Goal: Task Accomplishment & Management: Use online tool/utility

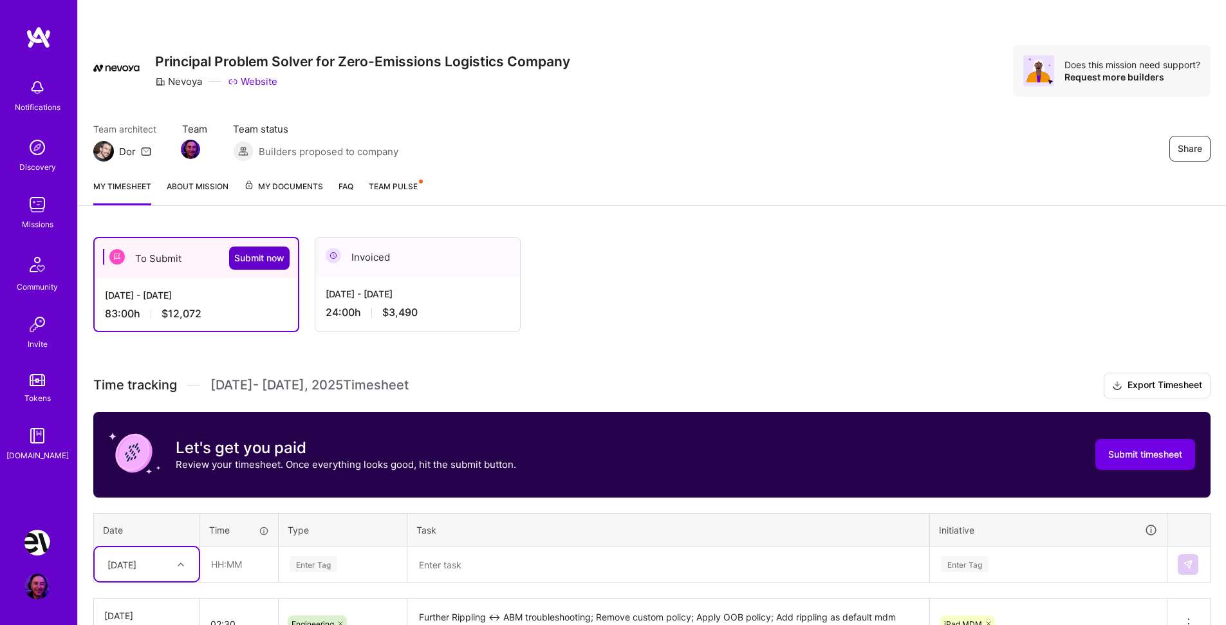
click at [264, 259] on span "Submit now" at bounding box center [259, 258] width 50 height 13
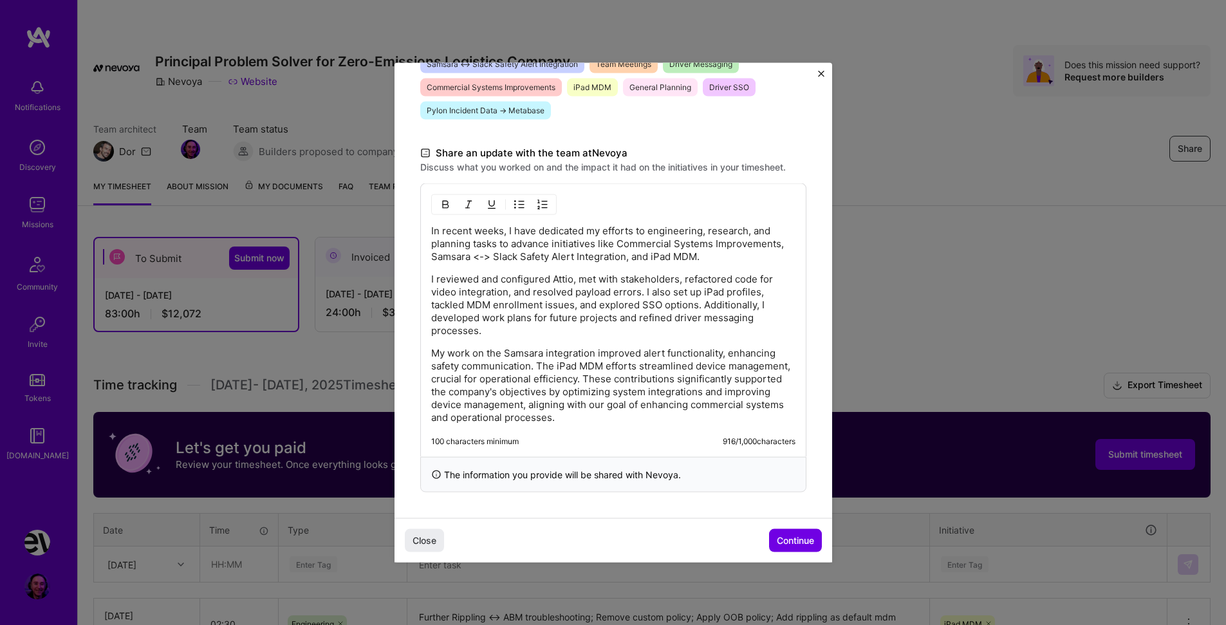
scroll to position [341, 0]
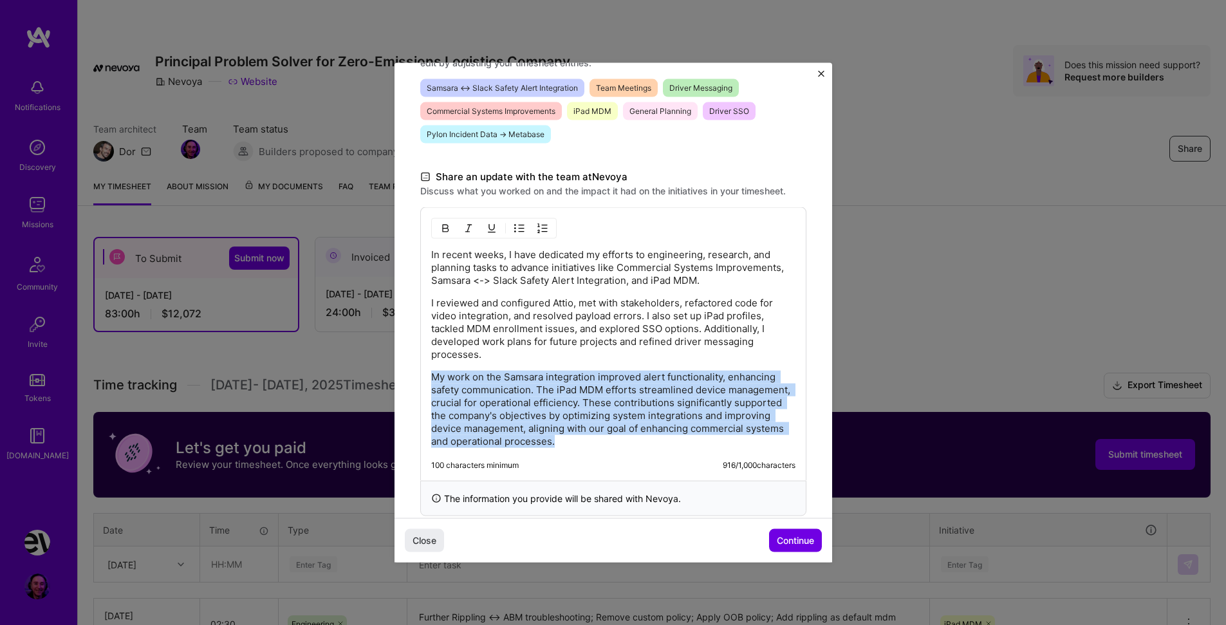
drag, startPoint x: 702, startPoint y: 443, endPoint x: 422, endPoint y: 371, distance: 289.9
click at [422, 371] on div "In recent weeks, I have dedicated my efforts to engineering, research, and plan…" at bounding box center [613, 344] width 386 height 274
click at [680, 439] on p "My work on the Samsara integration improved alert functionality, enhancing safe…" at bounding box center [613, 408] width 364 height 77
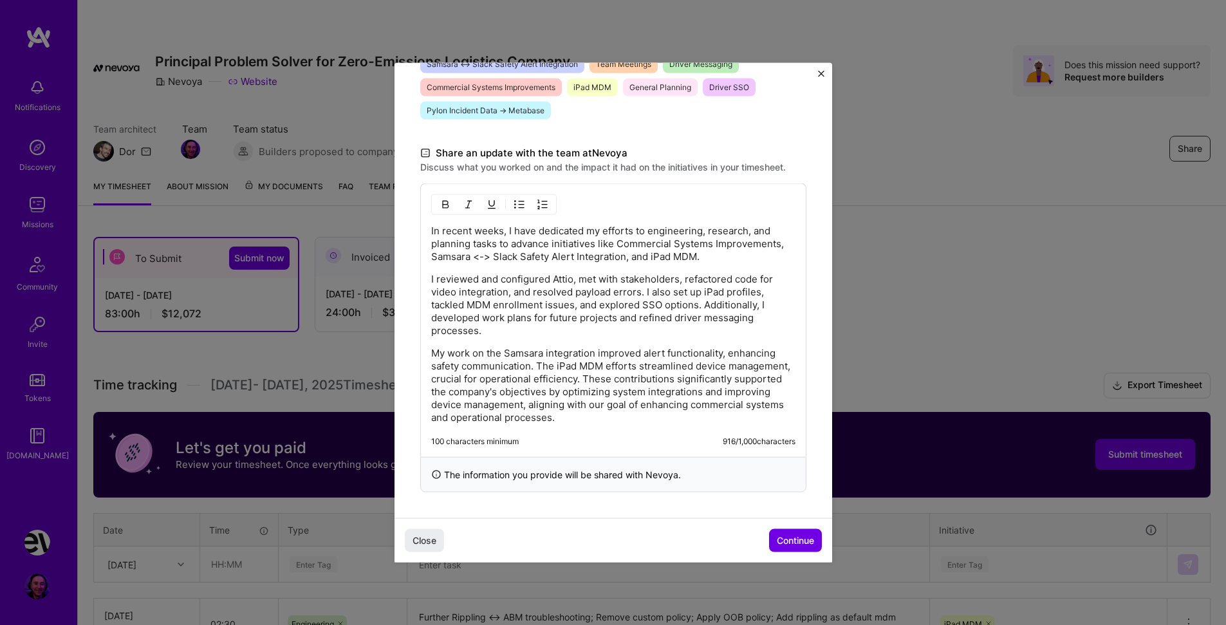
scroll to position [0, 0]
click at [794, 541] on span "Continue" at bounding box center [795, 540] width 37 height 13
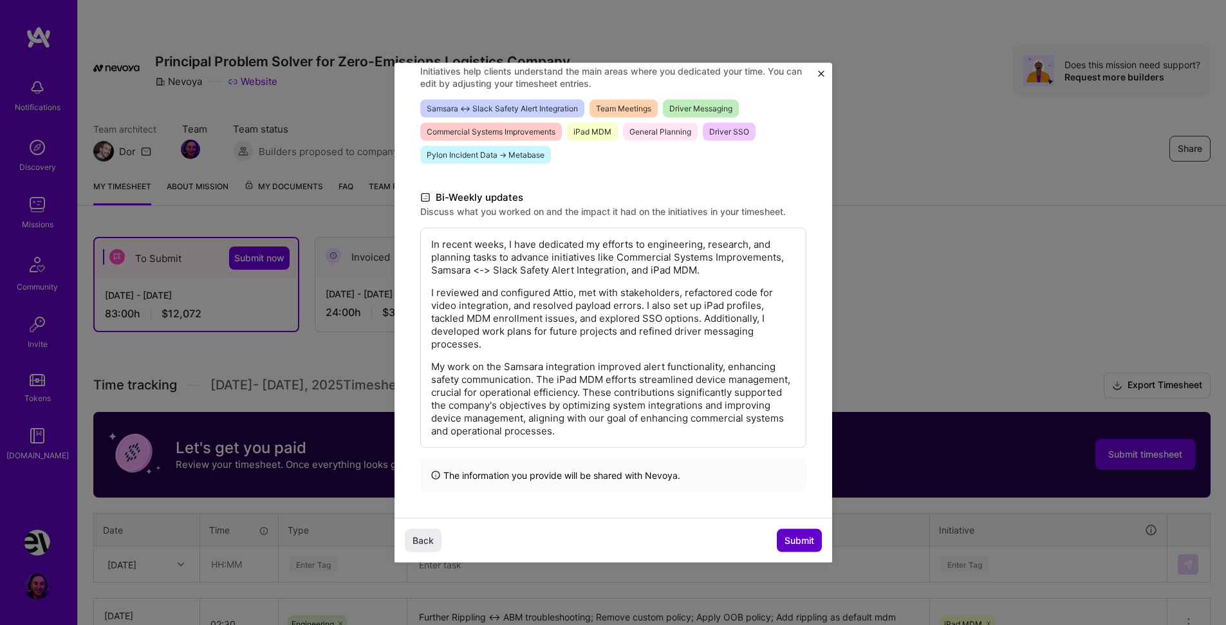
click at [797, 530] on button "Submit" at bounding box center [799, 540] width 45 height 23
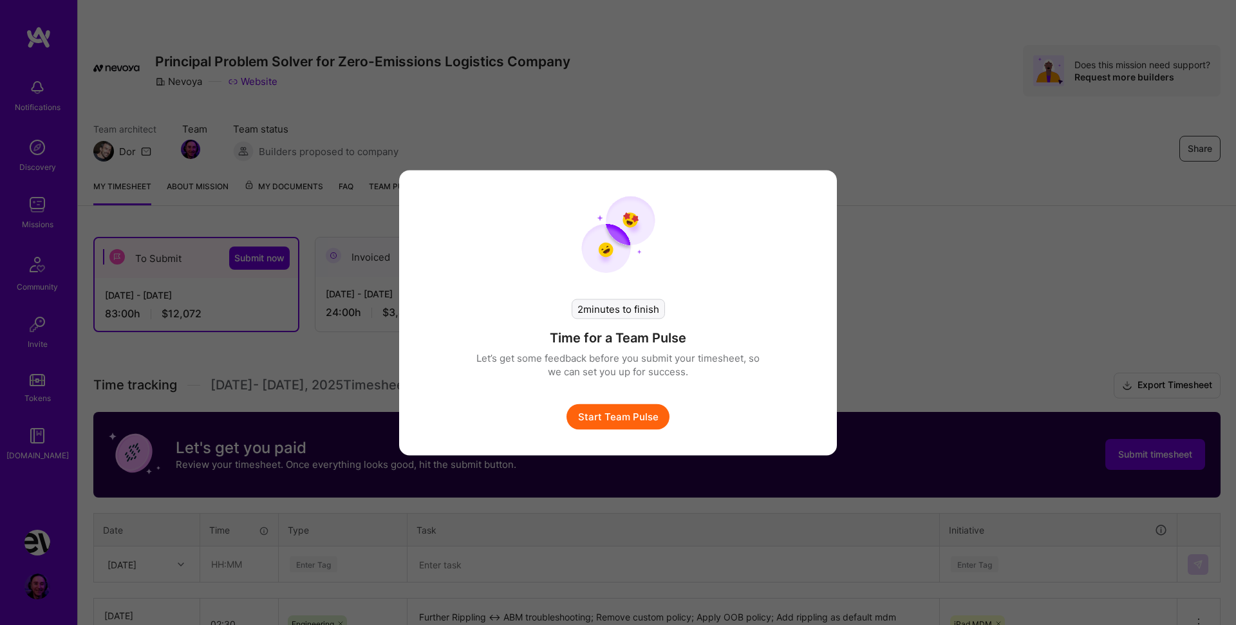
click at [596, 416] on button "Start Team Pulse" at bounding box center [617, 417] width 103 height 26
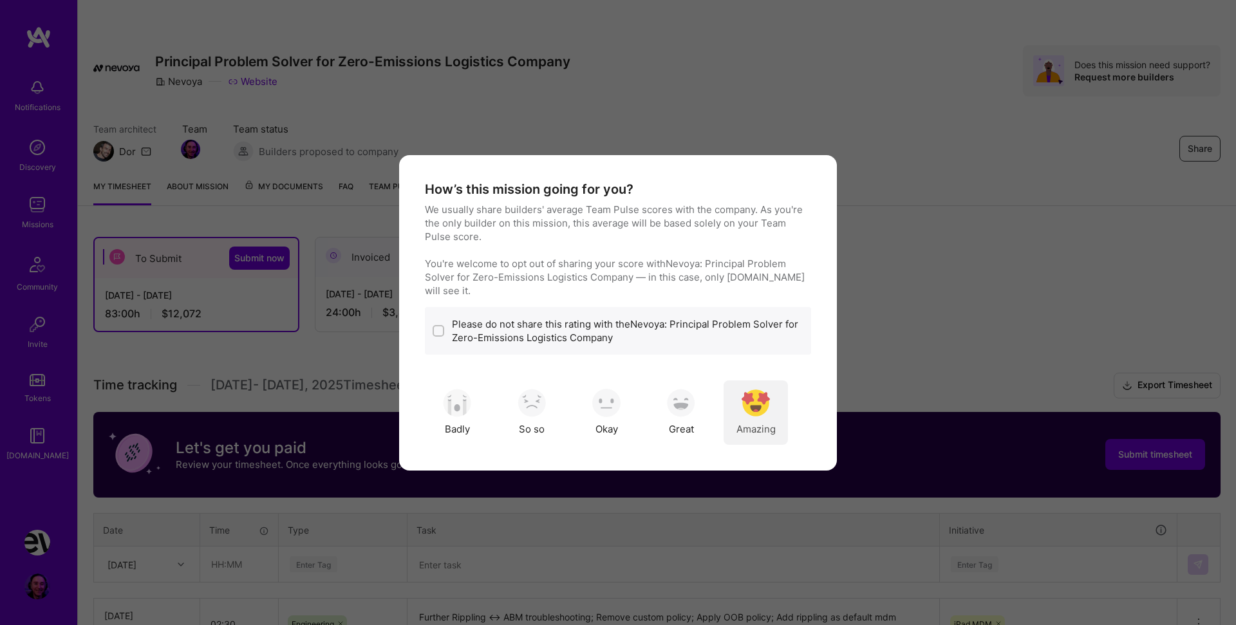
click at [760, 402] on img "modal" at bounding box center [755, 403] width 28 height 28
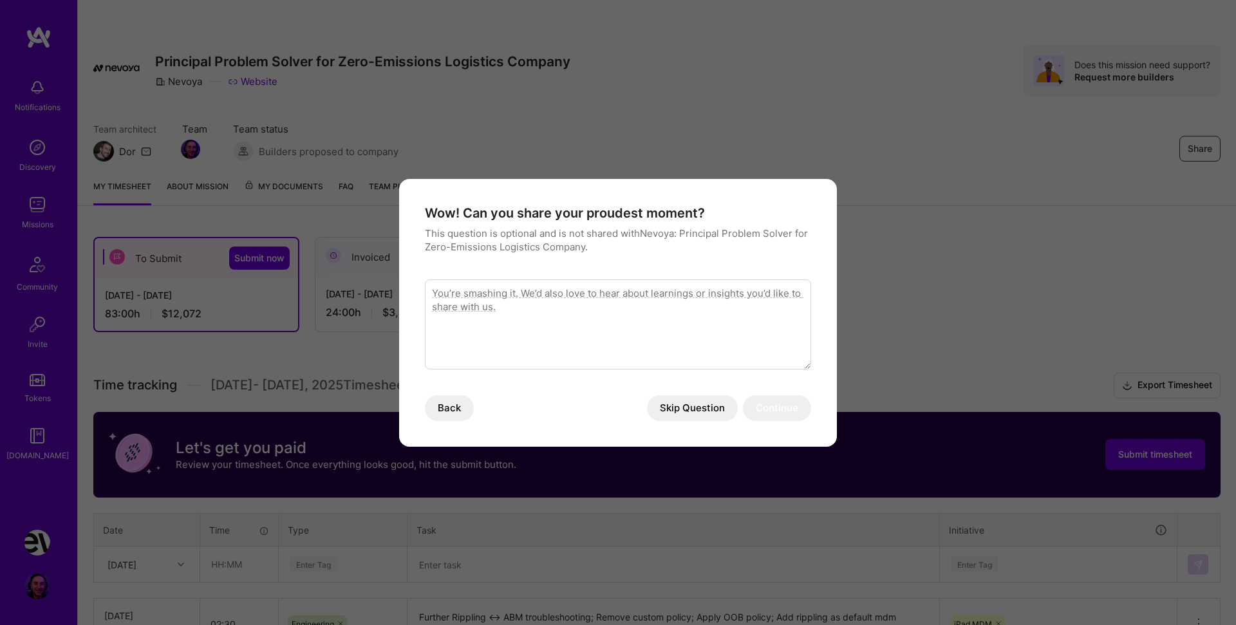
click at [696, 409] on button "Skip Question" at bounding box center [692, 408] width 91 height 26
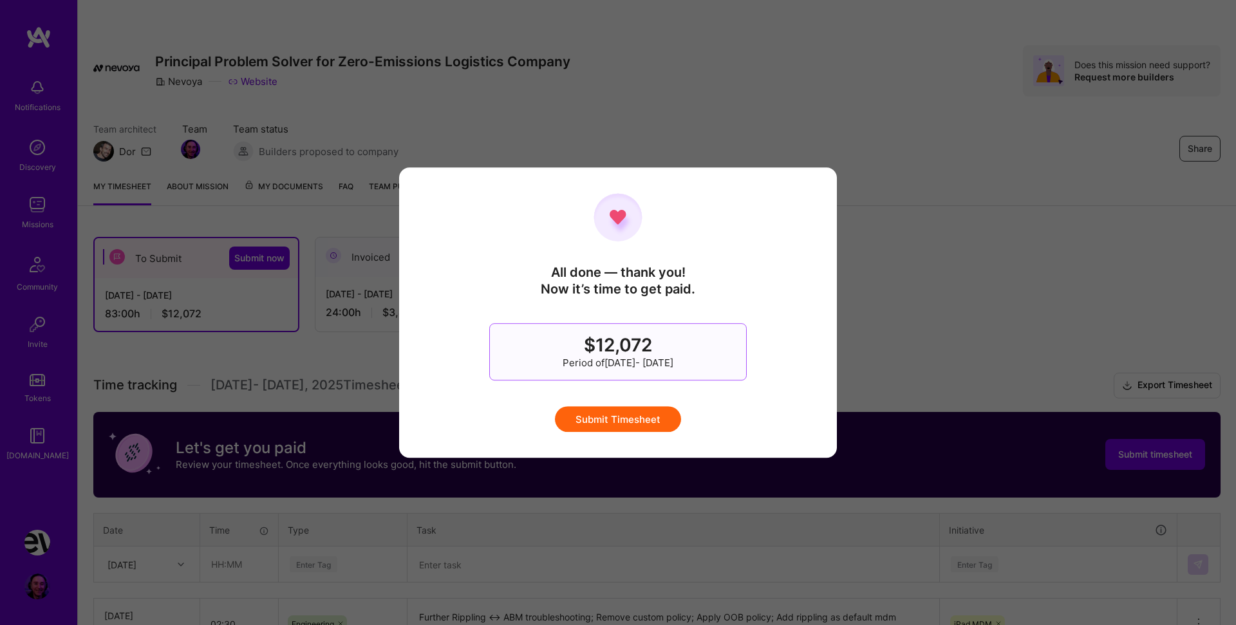
click at [621, 418] on button "Submit Timesheet" at bounding box center [618, 419] width 126 height 26
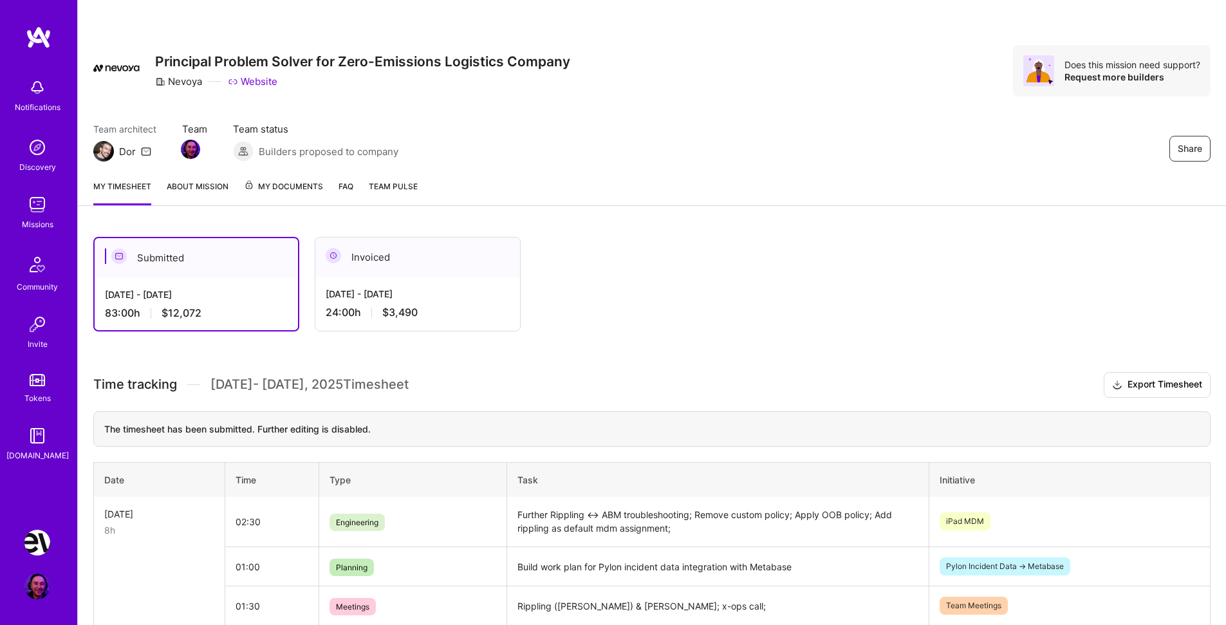
click at [413, 297] on div "[DATE] - [DATE]" at bounding box center [418, 294] width 184 height 14
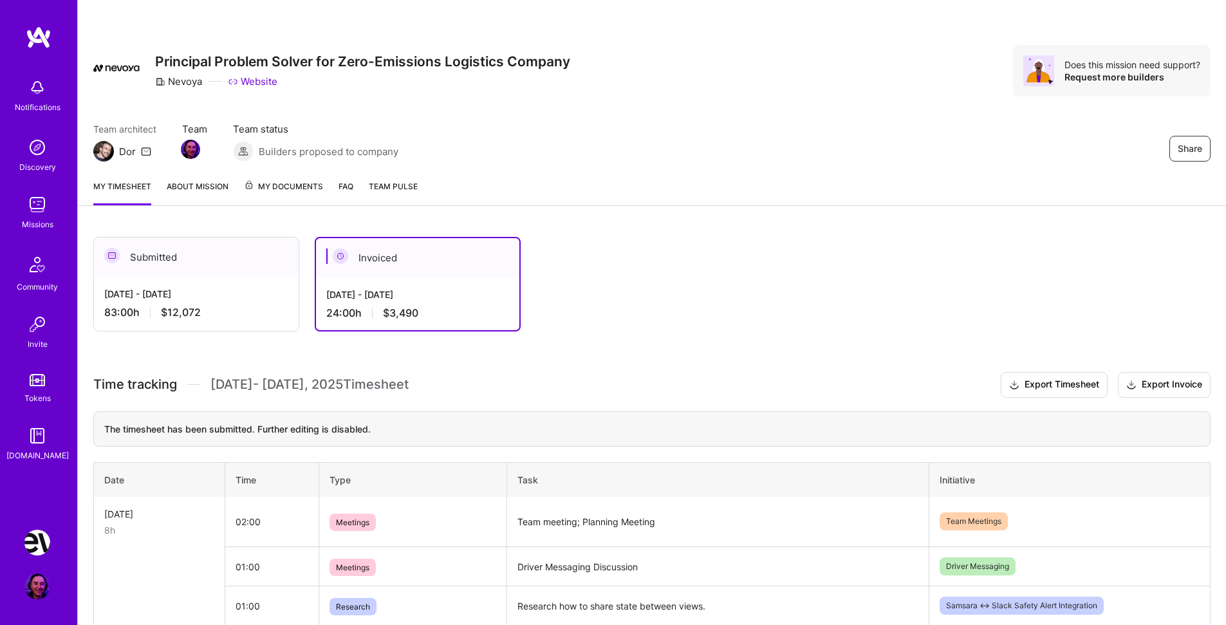
click at [230, 282] on div "[DATE] - [DATE] 83:00 h $12,072" at bounding box center [196, 303] width 205 height 53
